Goal: Task Accomplishment & Management: Use online tool/utility

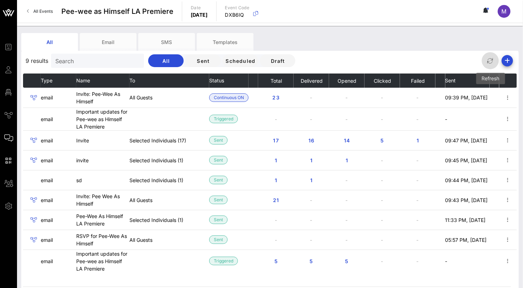
click at [495, 60] on icon "button" at bounding box center [490, 60] width 9 height 9
click at [420, 13] on div "All Events Pee-wee as Himself LA Premiere Date [DATE] Event Code DXB6IQ M" at bounding box center [270, 11] width 506 height 23
click at [471, 36] on div "All Email SMS Templates" at bounding box center [264, 42] width 487 height 18
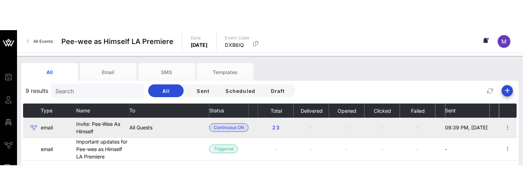
scroll to position [39, 0]
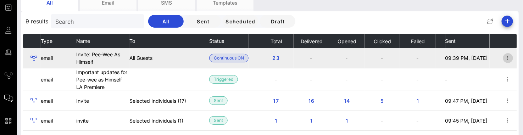
click at [505, 55] on icon "button" at bounding box center [508, 58] width 9 height 9
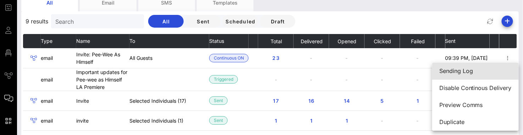
click at [470, 76] on div "Sending Log" at bounding box center [475, 70] width 72 height 15
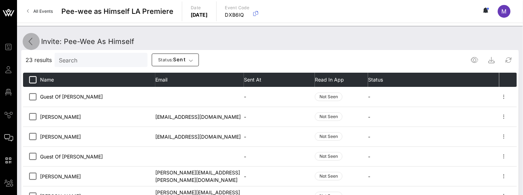
click at [32, 40] on icon at bounding box center [31, 41] width 9 height 9
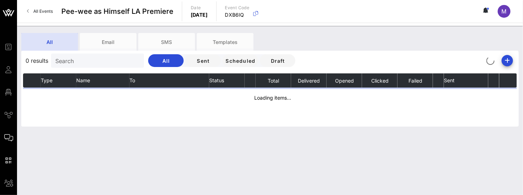
click at [32, 40] on div "All" at bounding box center [49, 42] width 57 height 18
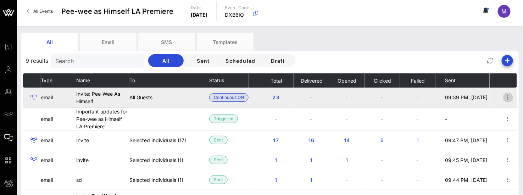
click at [505, 95] on icon "button" at bounding box center [508, 97] width 9 height 9
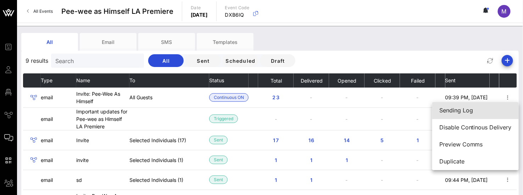
click at [463, 113] on div "Sending Log" at bounding box center [475, 110] width 72 height 7
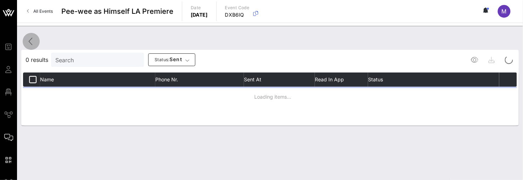
click at [27, 36] on link at bounding box center [31, 41] width 17 height 17
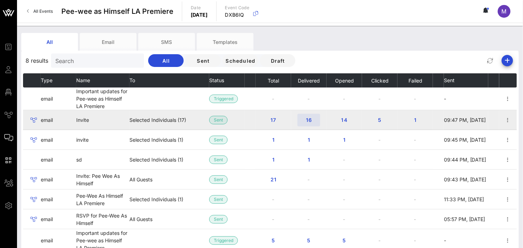
scroll to position [79, 0]
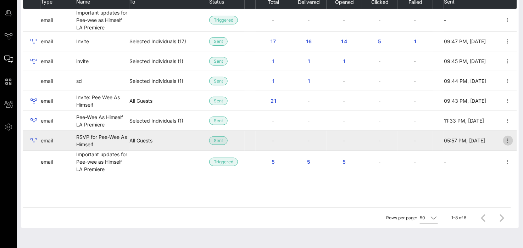
click at [507, 140] on icon "button" at bounding box center [508, 140] width 9 height 9
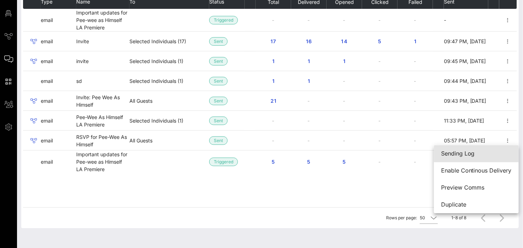
click at [480, 159] on div "Sending Log" at bounding box center [476, 153] width 71 height 15
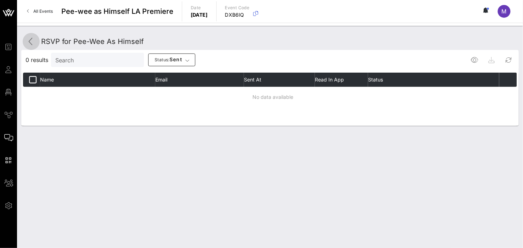
click at [29, 44] on icon at bounding box center [31, 41] width 9 height 9
